Goal: Task Accomplishment & Management: Manage account settings

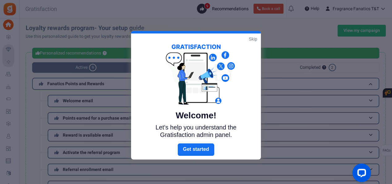
click at [256, 38] on link "Skip" at bounding box center [253, 39] width 8 height 6
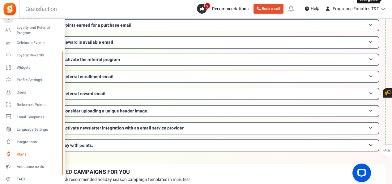
scroll to position [62, 0]
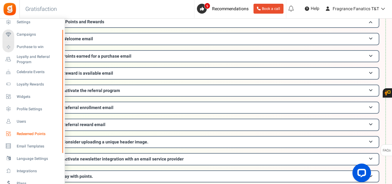
click at [24, 135] on span "Redeemed Points" at bounding box center [38, 133] width 43 height 5
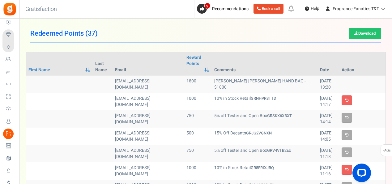
click at [223, 82] on td "[PERSON_NAME] [PERSON_NAME] HAND BAG - $1800" at bounding box center [265, 83] width 106 height 17
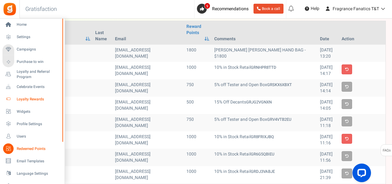
click at [33, 99] on span "Loyalty Rewards" at bounding box center [38, 99] width 43 height 5
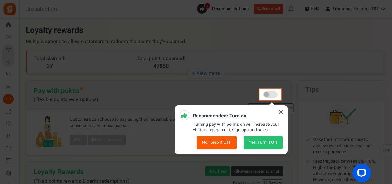
click at [281, 110] on icon at bounding box center [281, 112] width 10 height 10
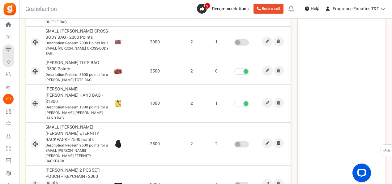
scroll to position [277, 0]
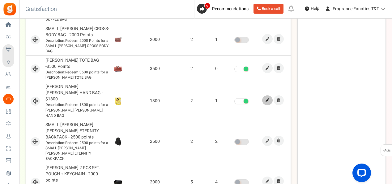
click at [268, 98] on icon at bounding box center [268, 100] width 4 height 4
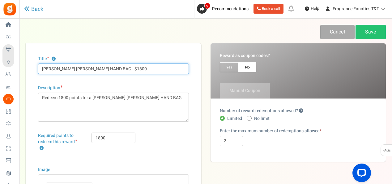
click at [113, 67] on input "[PERSON_NAME] [PERSON_NAME] HAND BAG - $1800" at bounding box center [113, 68] width 151 height 11
click at [129, 68] on input "[PERSON_NAME] [PERSON_NAME] HAND BAG - 1800" at bounding box center [113, 68] width 151 height 11
type input "[PERSON_NAME] [PERSON_NAME] HAND BAG - 1800 Points"
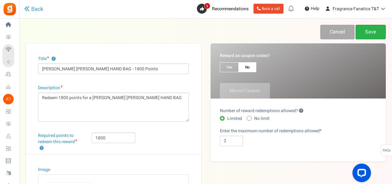
click at [367, 30] on link "Save" at bounding box center [371, 32] width 30 height 15
